Goal: Task Accomplishment & Management: Complete application form

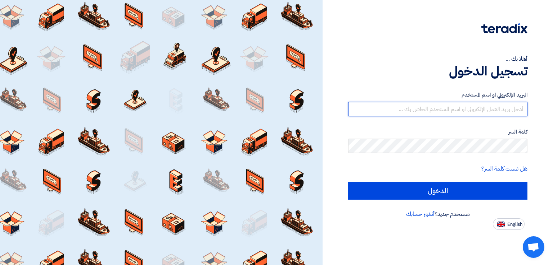
type input "[EMAIL_ADDRESS][DOMAIN_NAME]"
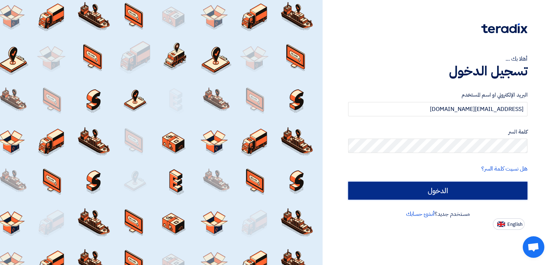
click at [401, 186] on input "الدخول" at bounding box center [437, 191] width 179 height 18
type input "Sign in"
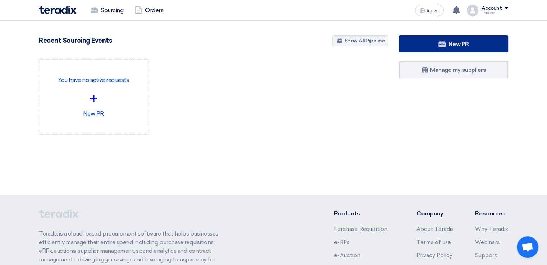
click at [425, 49] on link "New PR" at bounding box center [453, 43] width 109 height 17
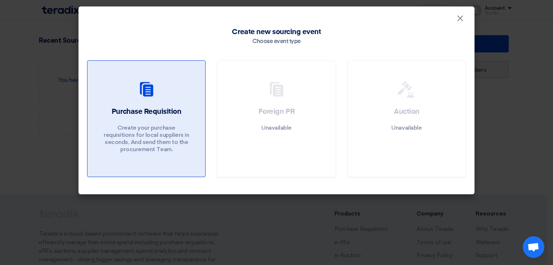
click at [183, 113] on div "Purchase Requisition Create your purchase requisitions for local suppliers in s…" at bounding box center [146, 132] width 100 height 50
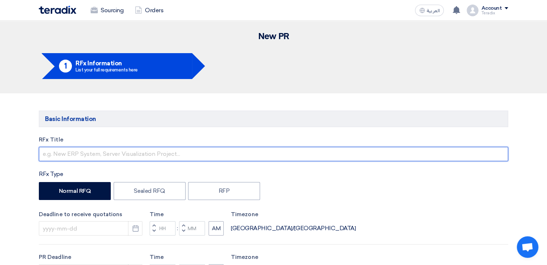
click at [175, 154] on input "text" at bounding box center [273, 154] width 469 height 14
paste input "RFQ2518"
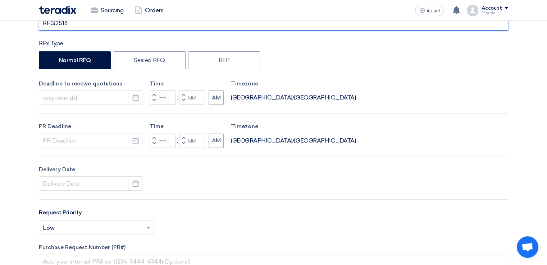
scroll to position [131, 0]
type input "RFQ2518"
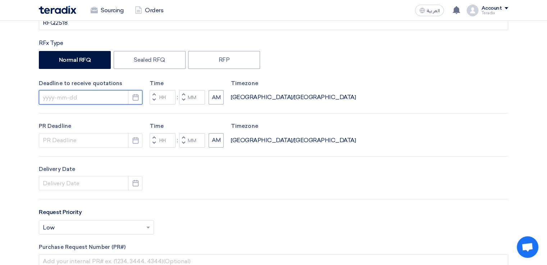
click at [119, 98] on input at bounding box center [91, 97] width 104 height 14
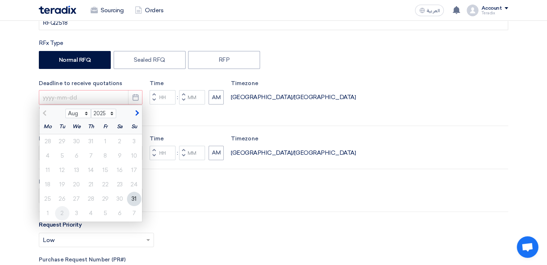
click at [59, 212] on div "2" at bounding box center [62, 213] width 14 height 14
type input "[DATE]"
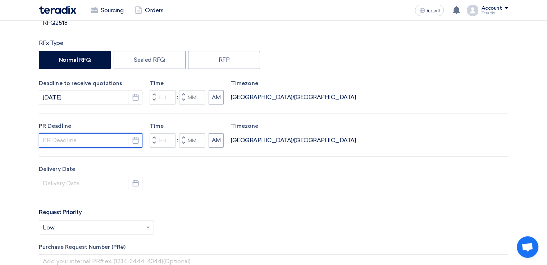
click at [90, 145] on input at bounding box center [91, 140] width 104 height 14
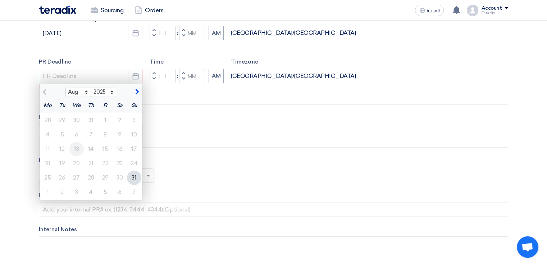
scroll to position [196, 0]
click at [64, 193] on div "2" at bounding box center [62, 192] width 14 height 14
type input "[DATE]"
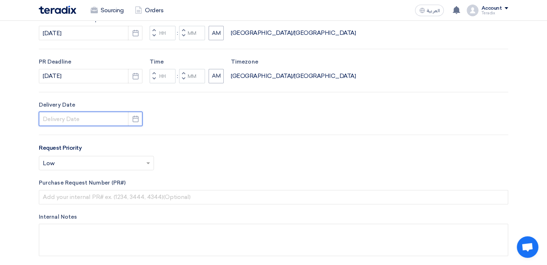
click at [85, 119] on input at bounding box center [91, 119] width 104 height 14
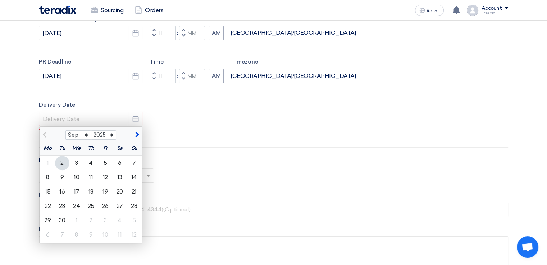
click at [65, 163] on div "2" at bounding box center [62, 163] width 14 height 14
type input "[DATE]"
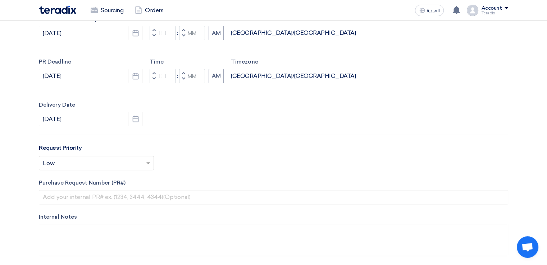
click at [182, 80] on span "button" at bounding box center [183, 79] width 3 height 4
type input "11"
type input "59"
click at [183, 34] on span "button" at bounding box center [183, 35] width 3 height 4
type input "11"
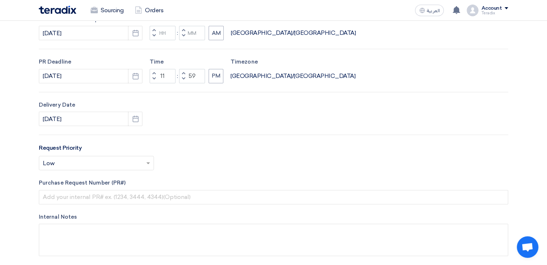
type input "59"
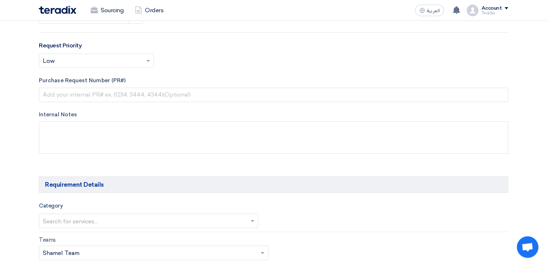
scroll to position [299, 0]
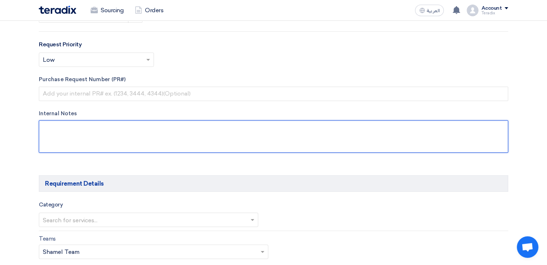
click at [178, 126] on textarea at bounding box center [273, 137] width 469 height 32
paste textarea "[PERSON_NAME]"
paste textarea "E-mail [EMAIL_ADDRESS][DOMAIN_NAME]"
click at [55, 146] on textarea at bounding box center [273, 137] width 469 height 32
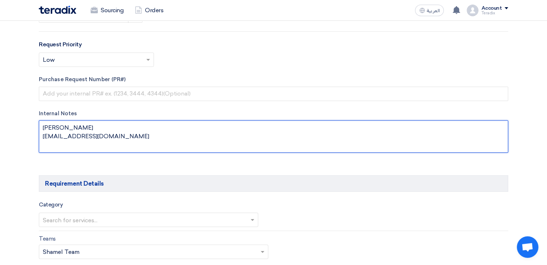
paste textarea "Saudi Air Navigation Services"
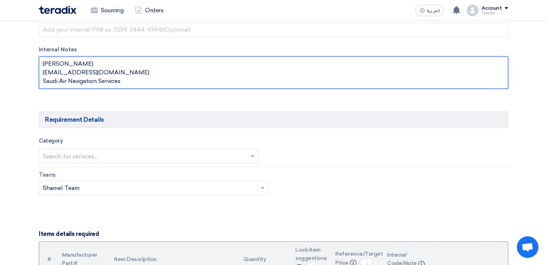
scroll to position [364, 0]
type textarea "[PERSON_NAME] [EMAIL_ADDRESS][DOMAIN_NAME] Saudi Air Navigation Services"
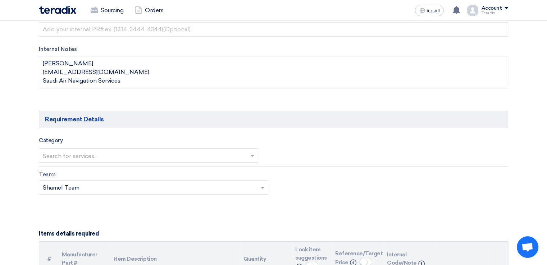
click at [147, 154] on input "text" at bounding box center [145, 156] width 204 height 12
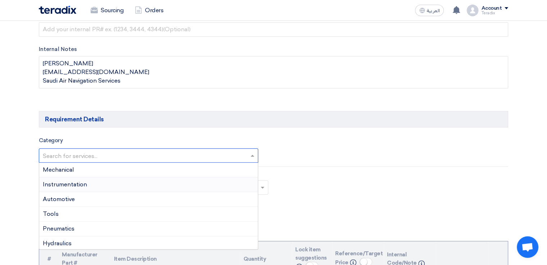
click at [144, 179] on div "Instrumentation" at bounding box center [148, 185] width 219 height 15
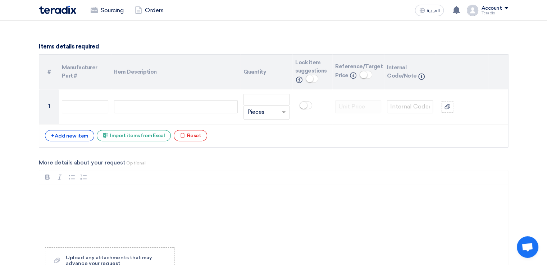
scroll to position [557, 0]
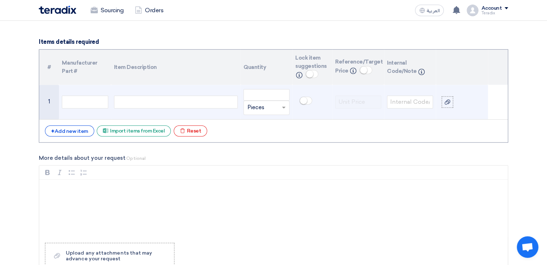
click at [149, 107] on div at bounding box center [176, 102] width 124 height 13
paste div
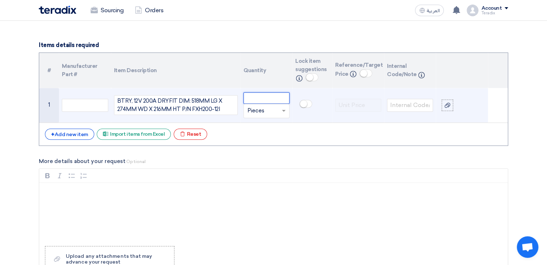
click at [251, 99] on input "number" at bounding box center [267, 98] width 46 height 12
paste input "24"
type input "24"
click at [265, 106] on input "text" at bounding box center [261, 111] width 29 height 12
paste input "EAC H"
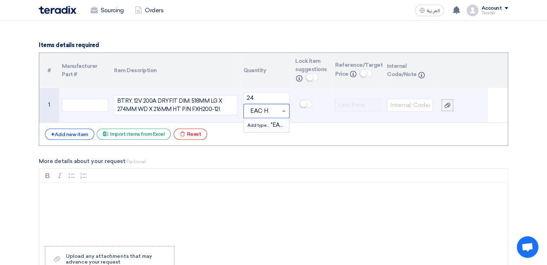
type input "EACH"
click at [265, 123] on span "Add type..." at bounding box center [258, 125] width 23 height 5
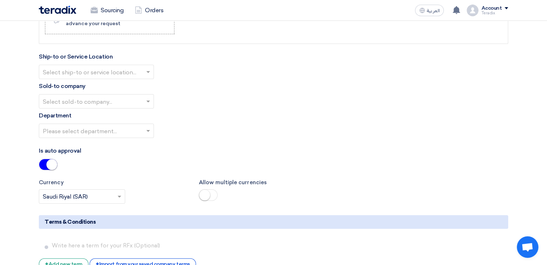
scroll to position [794, 0]
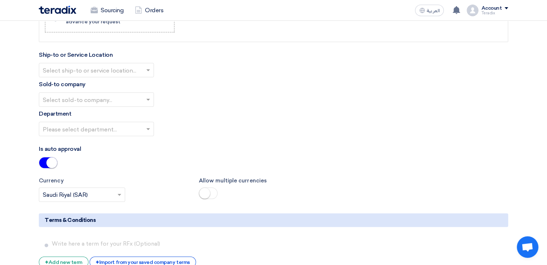
click at [117, 70] on input "text" at bounding box center [93, 71] width 100 height 12
click at [117, 85] on div "Obeikan Digital Solutions" at bounding box center [96, 84] width 114 height 14
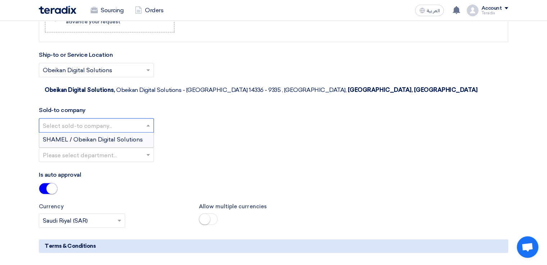
click at [116, 120] on input "text" at bounding box center [93, 126] width 100 height 12
click at [116, 136] on span "SHAMEL / Obeikan Digital Solutions" at bounding box center [93, 139] width 100 height 7
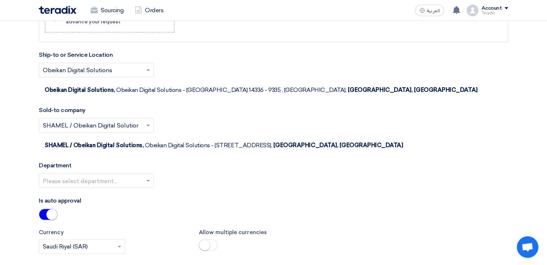
click at [117, 176] on input "text" at bounding box center [93, 182] width 100 height 12
click at [118, 188] on div "Procurement Department" at bounding box center [96, 195] width 114 height 14
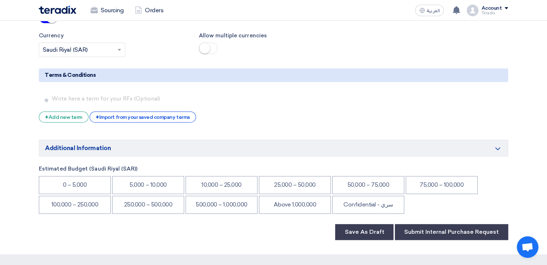
scroll to position [993, 0]
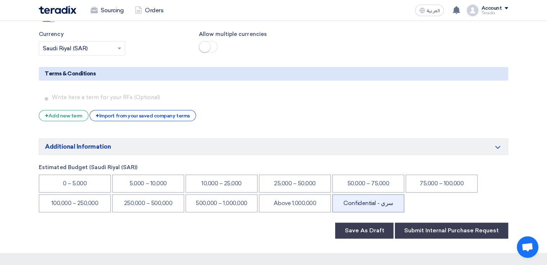
click at [376, 195] on li "Confidential - سري" at bounding box center [368, 204] width 72 height 18
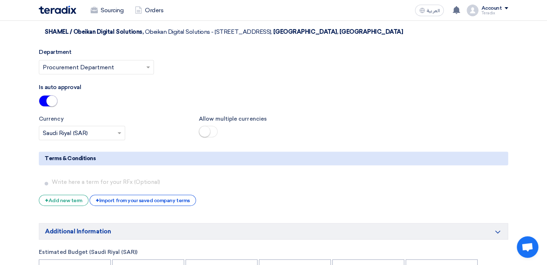
scroll to position [1105, 0]
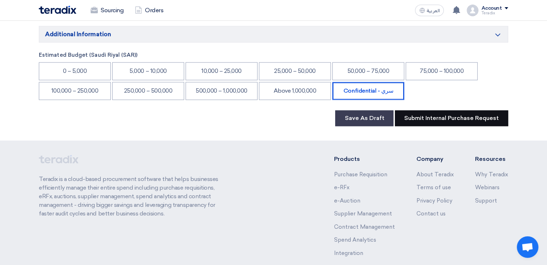
click at [436, 110] on button "Submit Internal Purchase Request" at bounding box center [451, 118] width 113 height 16
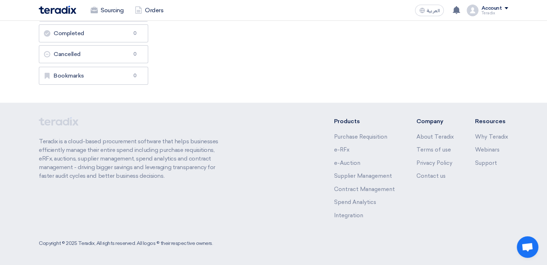
scroll to position [0, 0]
